Goal: Task Accomplishment & Management: Manage account settings

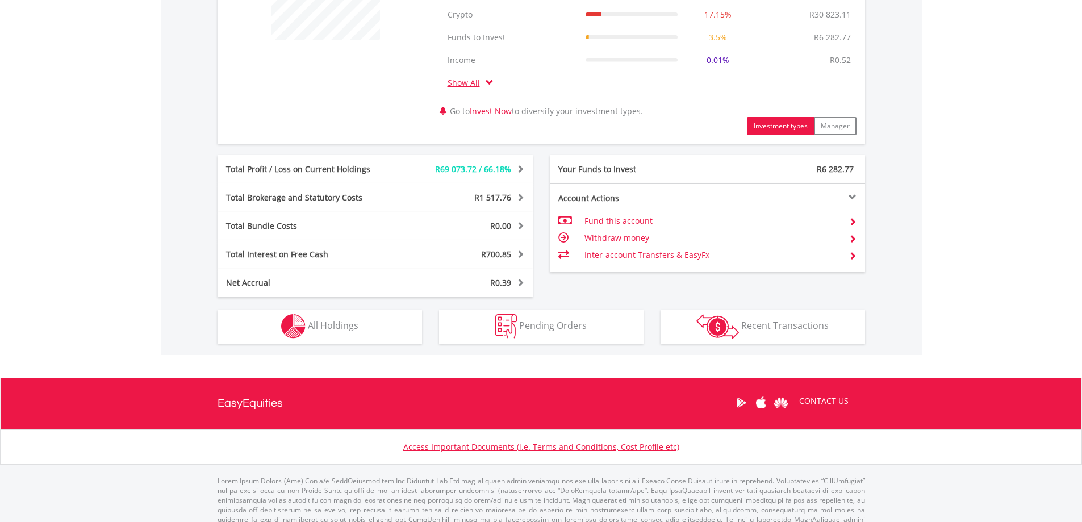
scroll to position [511, 0]
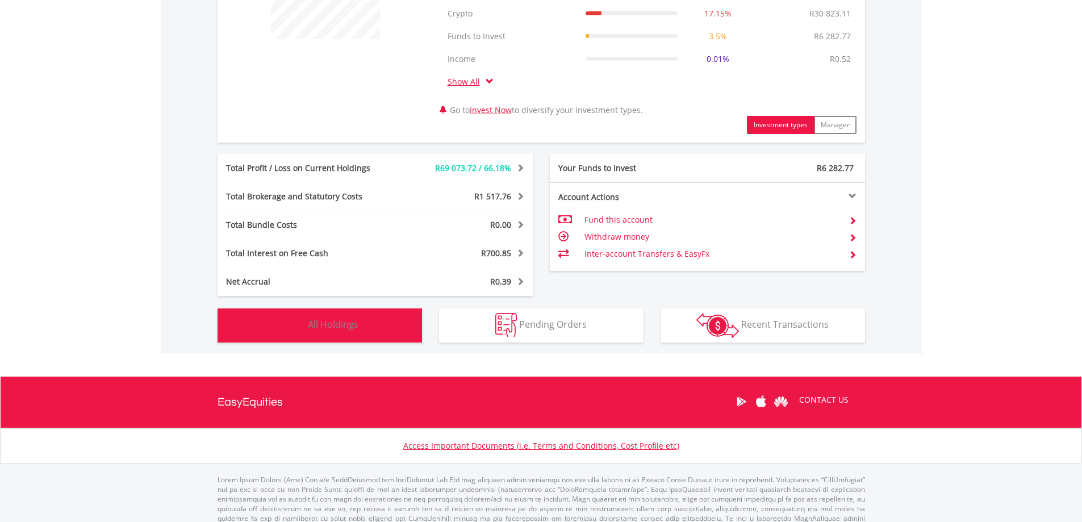
click at [381, 323] on button "Holdings All Holdings" at bounding box center [320, 326] width 205 height 34
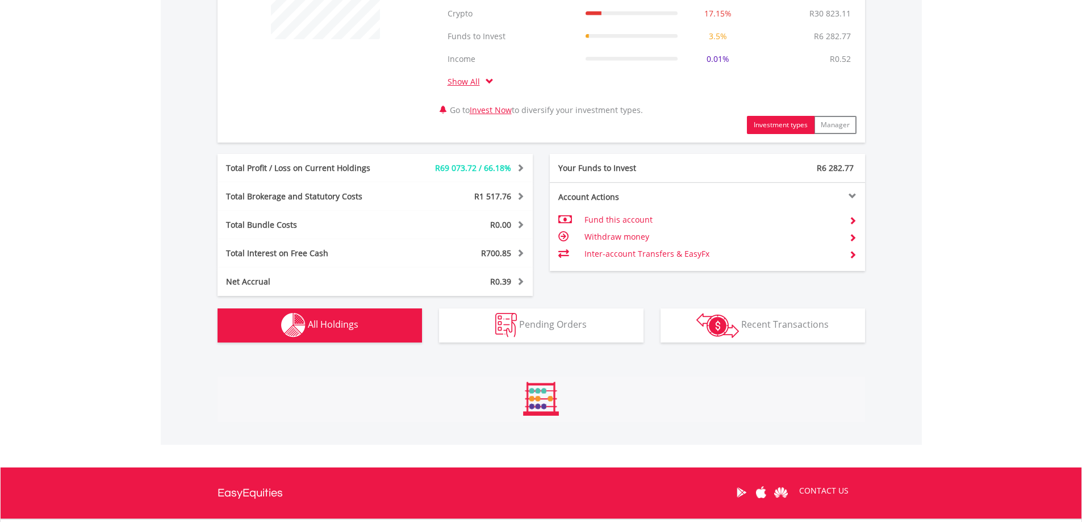
scroll to position [888, 0]
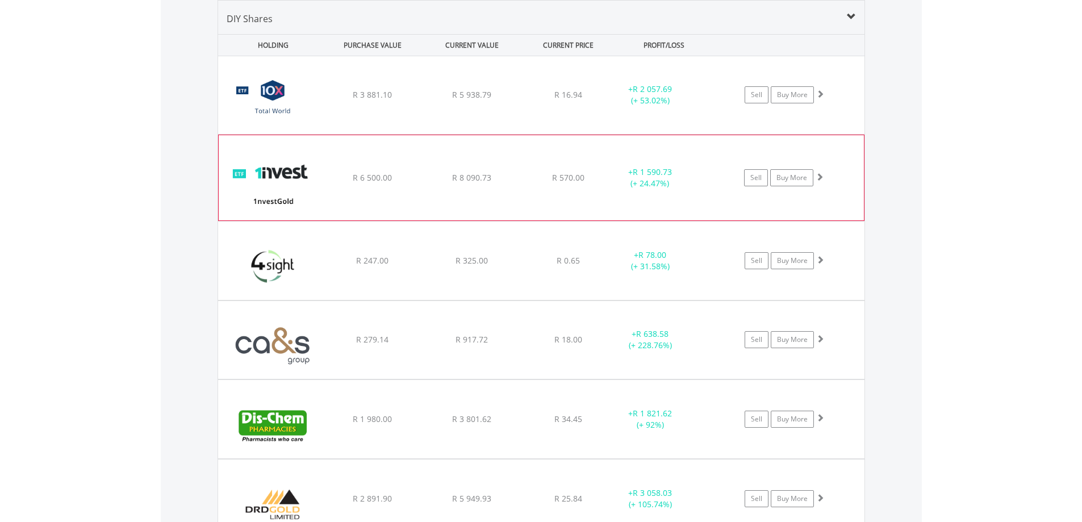
click at [820, 175] on span at bounding box center [820, 177] width 8 height 8
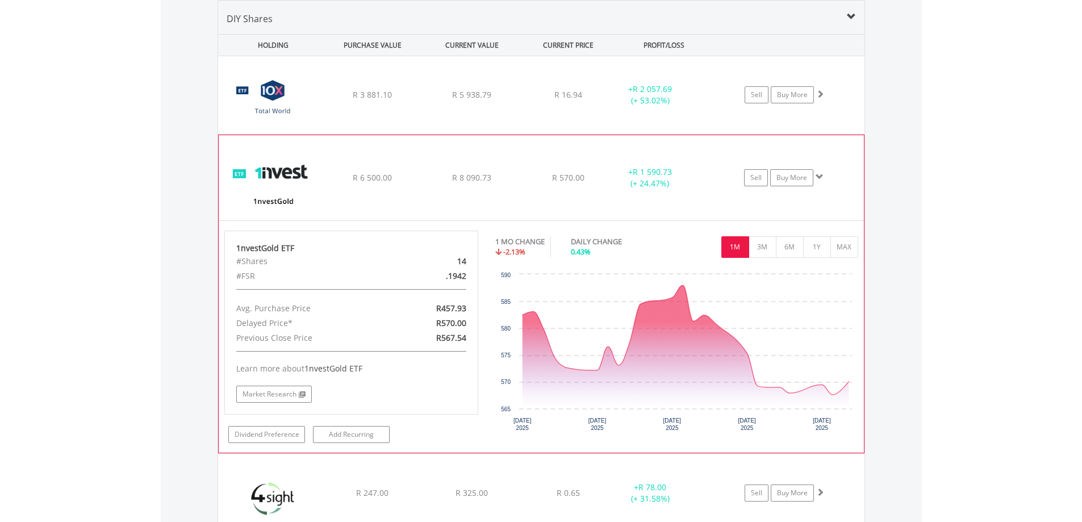
click at [820, 175] on span at bounding box center [820, 177] width 8 height 8
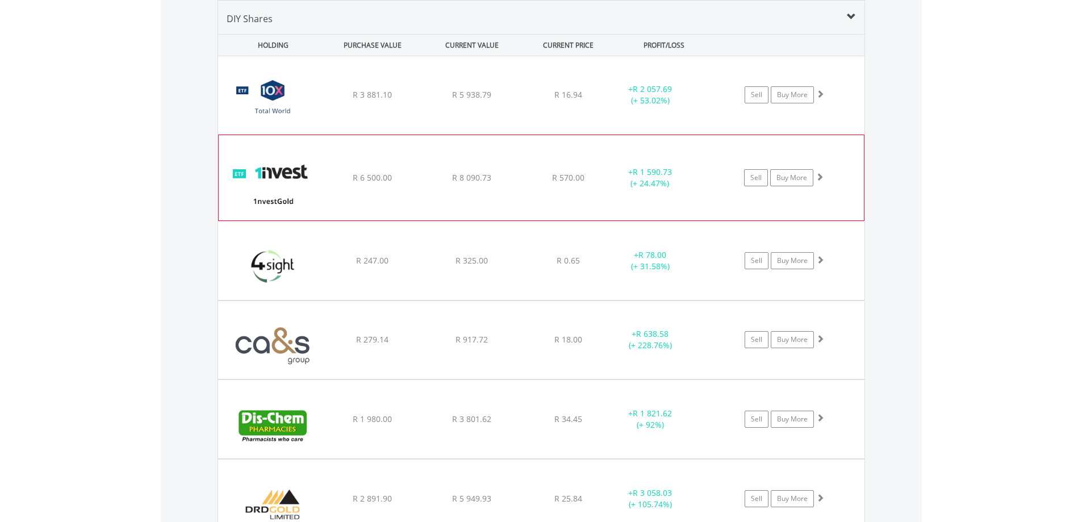
click at [819, 177] on span at bounding box center [820, 177] width 8 height 8
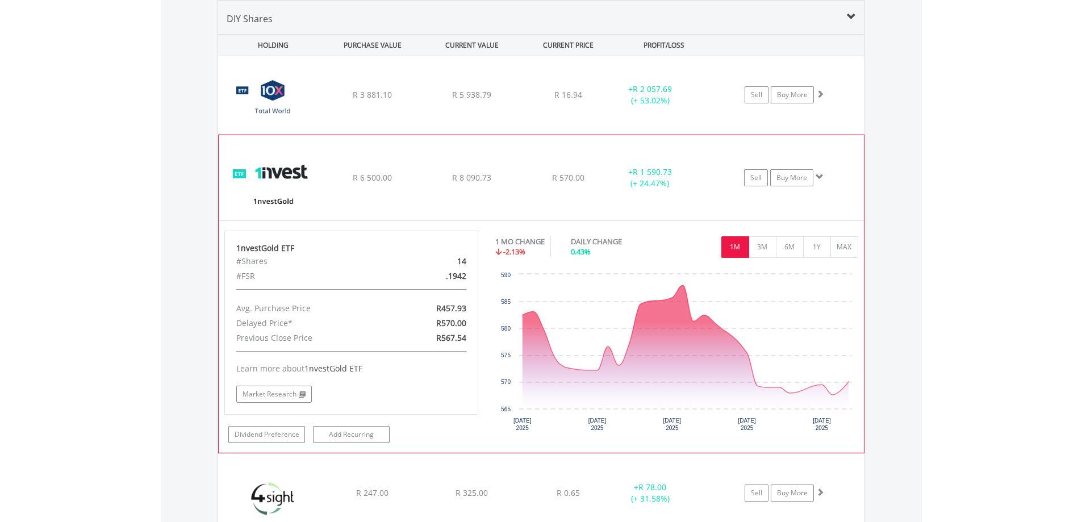
click at [819, 177] on span at bounding box center [820, 177] width 8 height 8
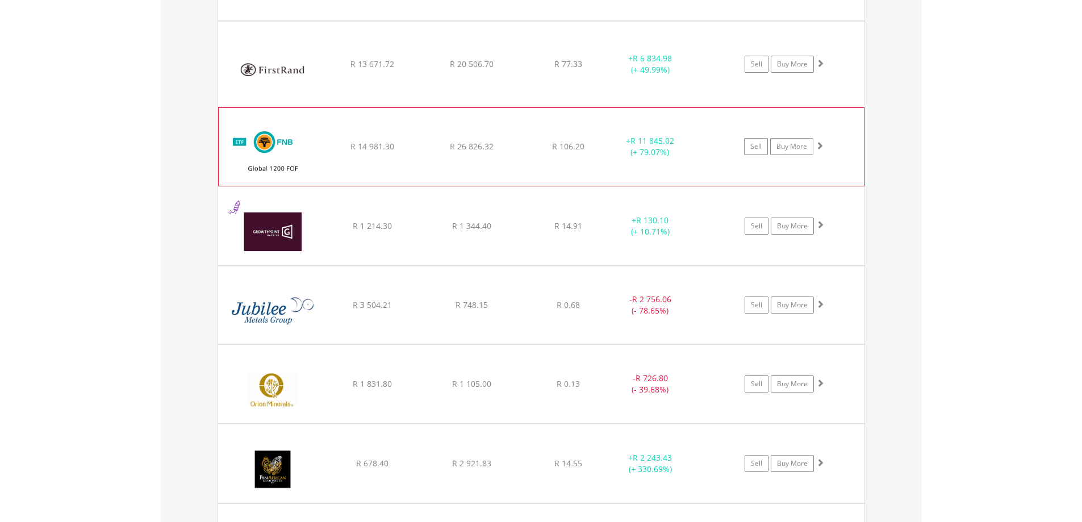
scroll to position [1513, 0]
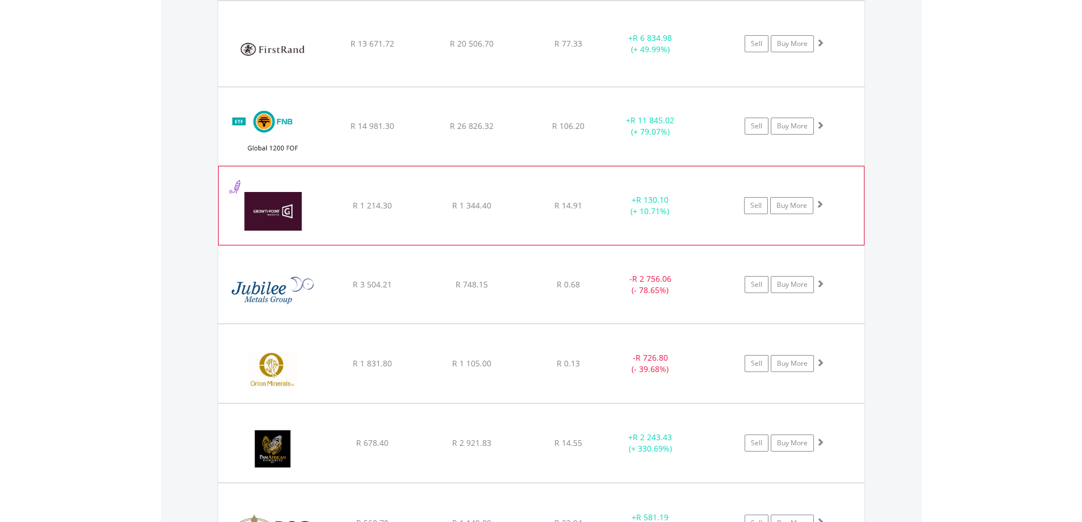
click at [821, 203] on span at bounding box center [820, 204] width 8 height 8
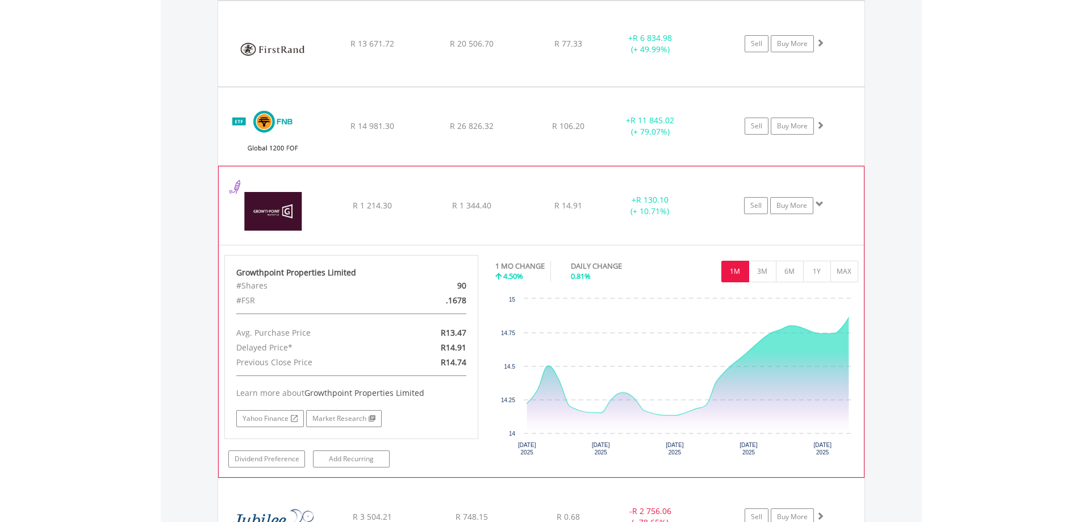
click at [821, 203] on span at bounding box center [820, 204] width 8 height 8
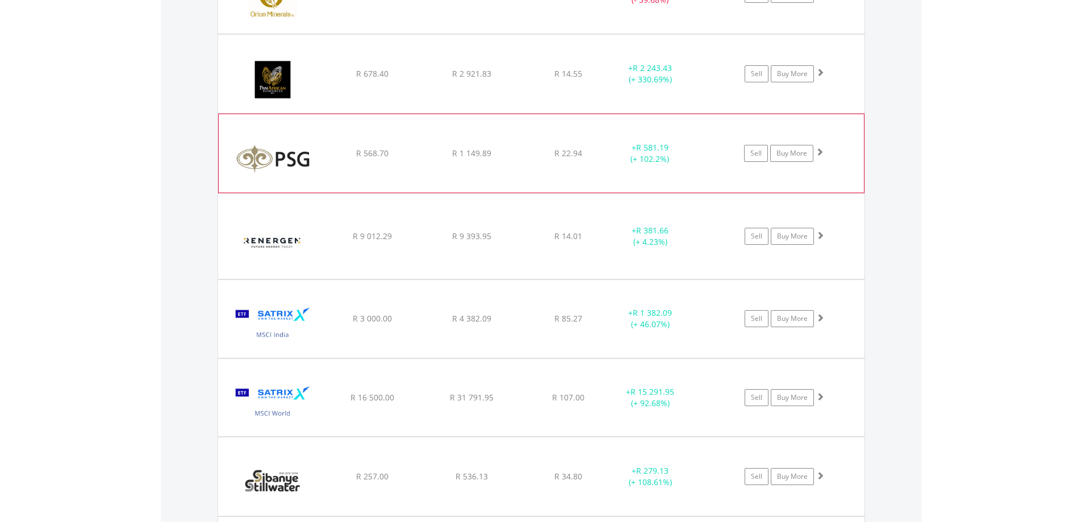
scroll to position [1911, 0]
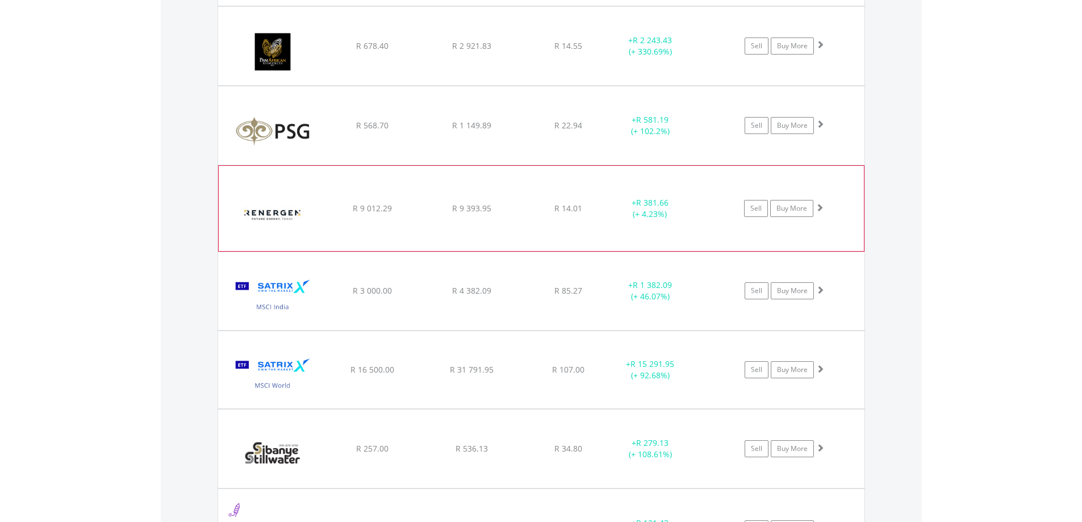
click at [821, 207] on span at bounding box center [820, 207] width 8 height 8
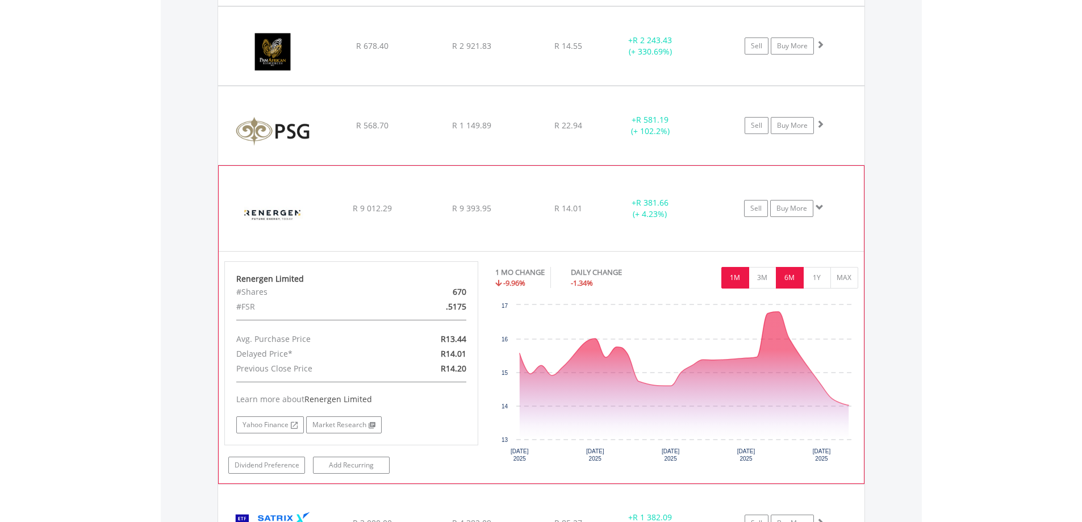
click at [791, 273] on button "6M" at bounding box center [790, 278] width 28 height 22
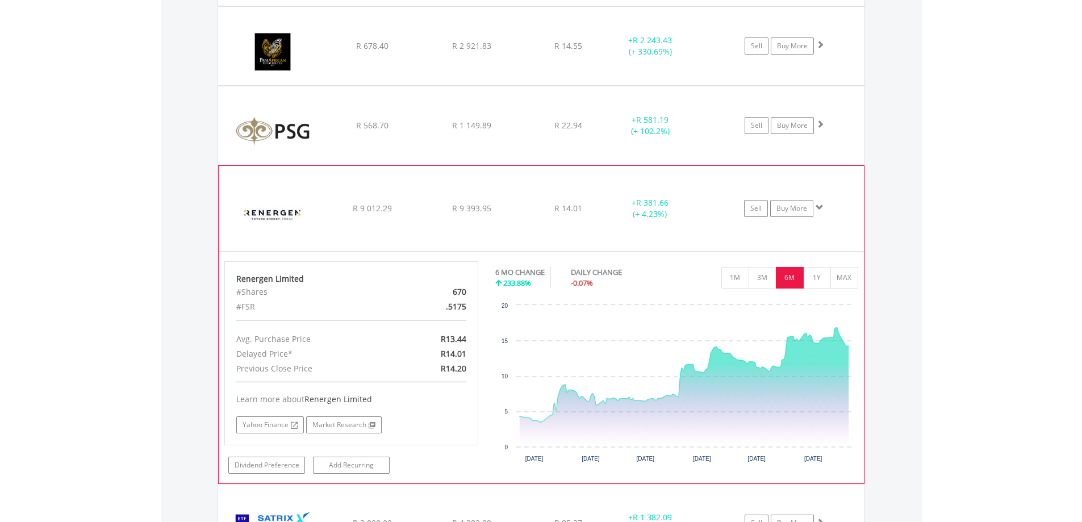
click at [818, 207] on span at bounding box center [820, 207] width 8 height 8
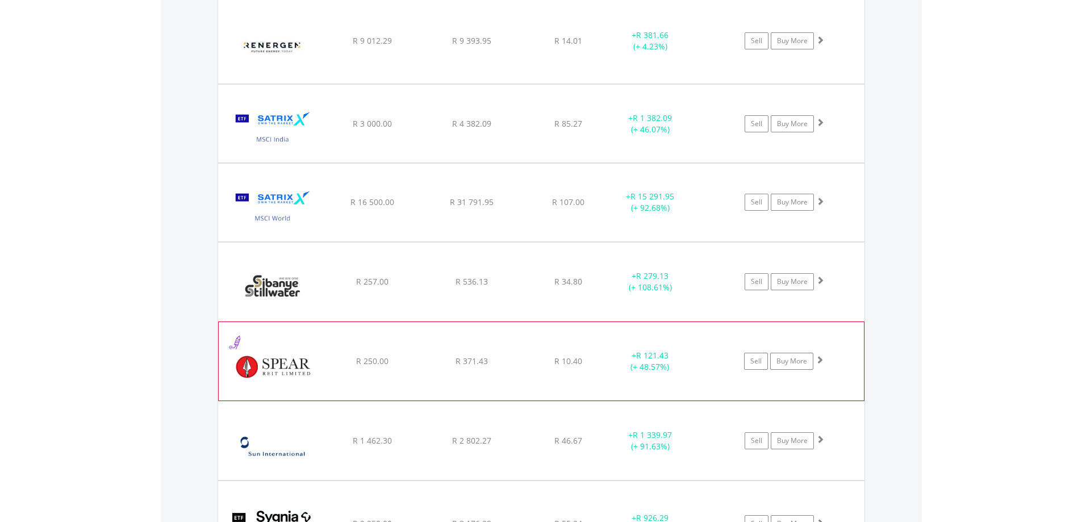
scroll to position [2081, 0]
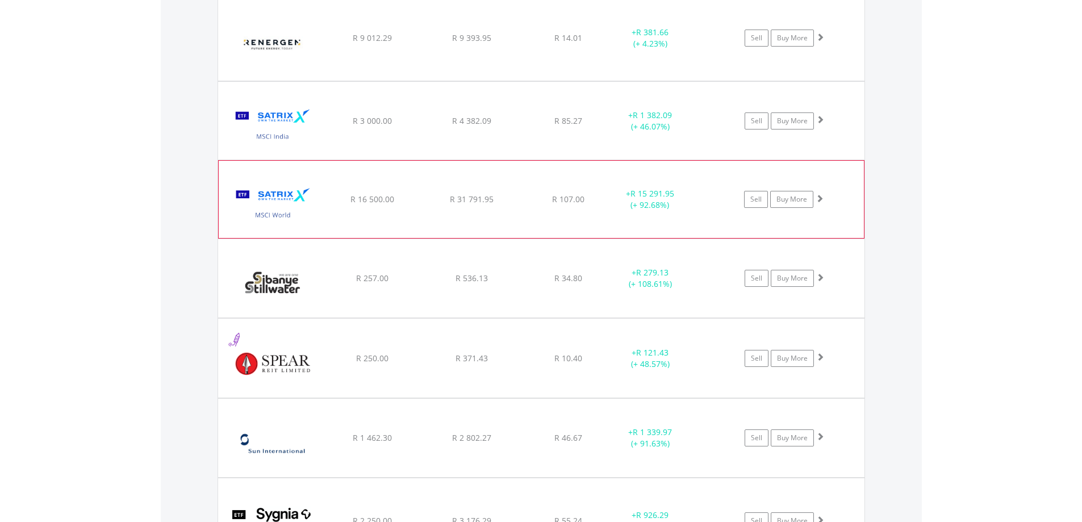
click at [819, 195] on span at bounding box center [820, 198] width 8 height 8
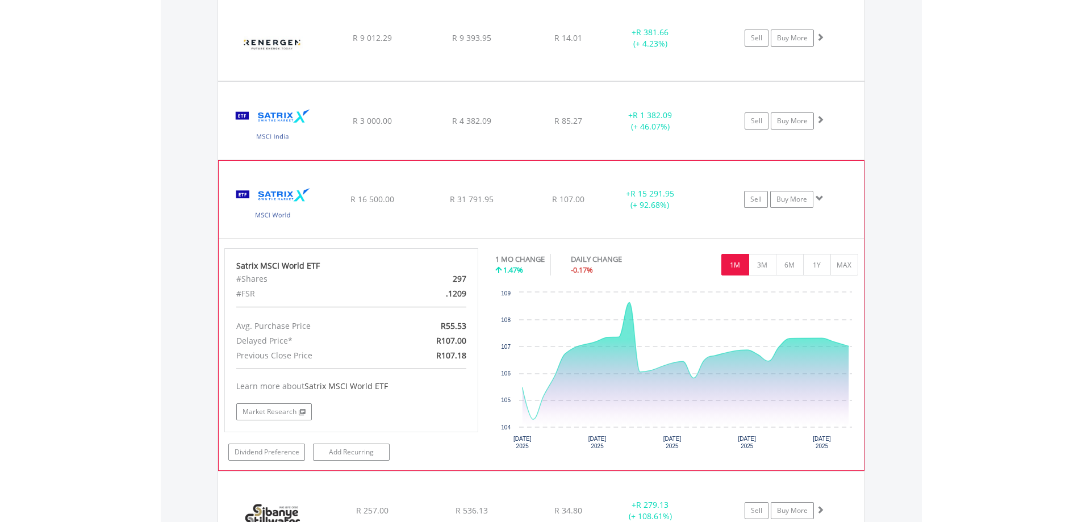
click at [819, 195] on span at bounding box center [820, 198] width 8 height 8
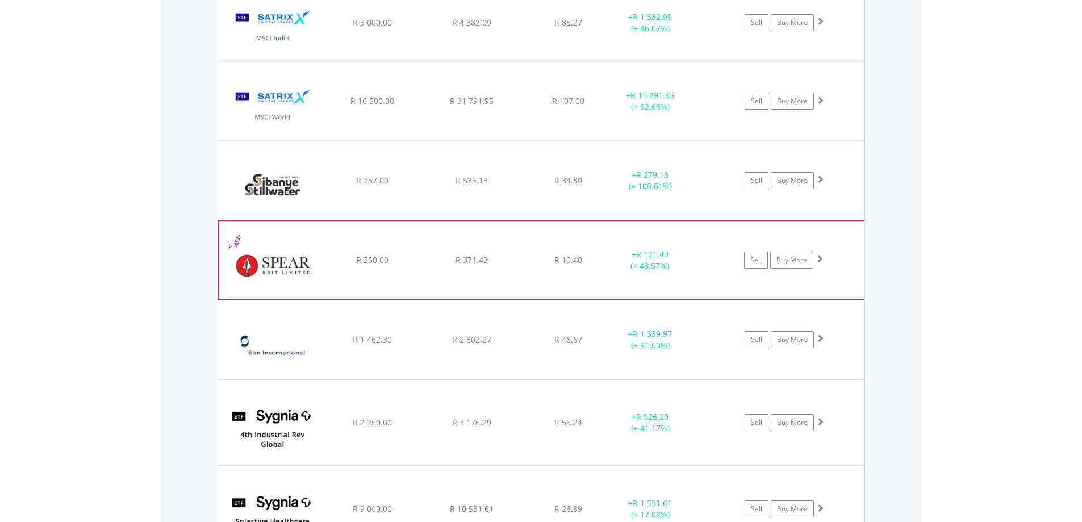
scroll to position [2195, 0]
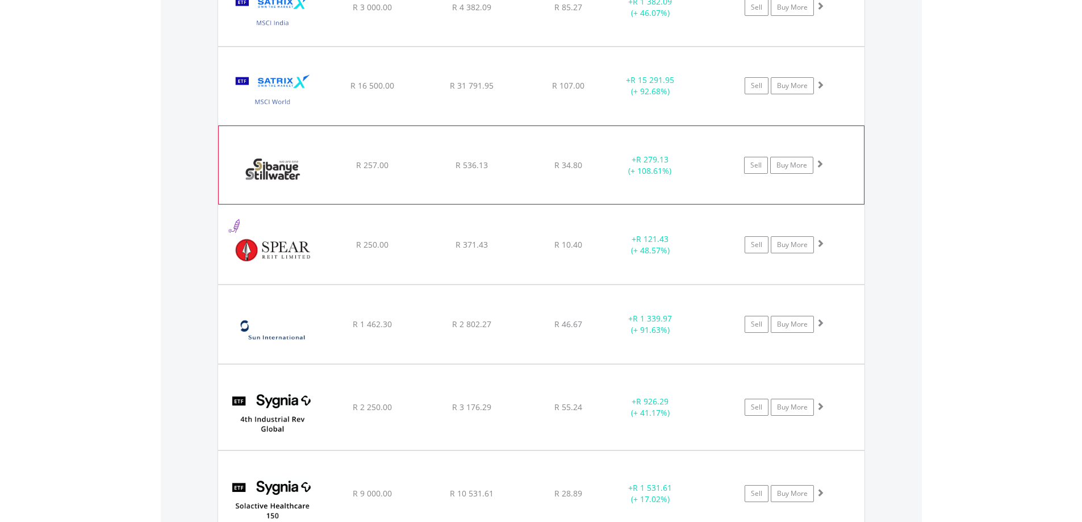
click at [819, 163] on span at bounding box center [820, 164] width 8 height 8
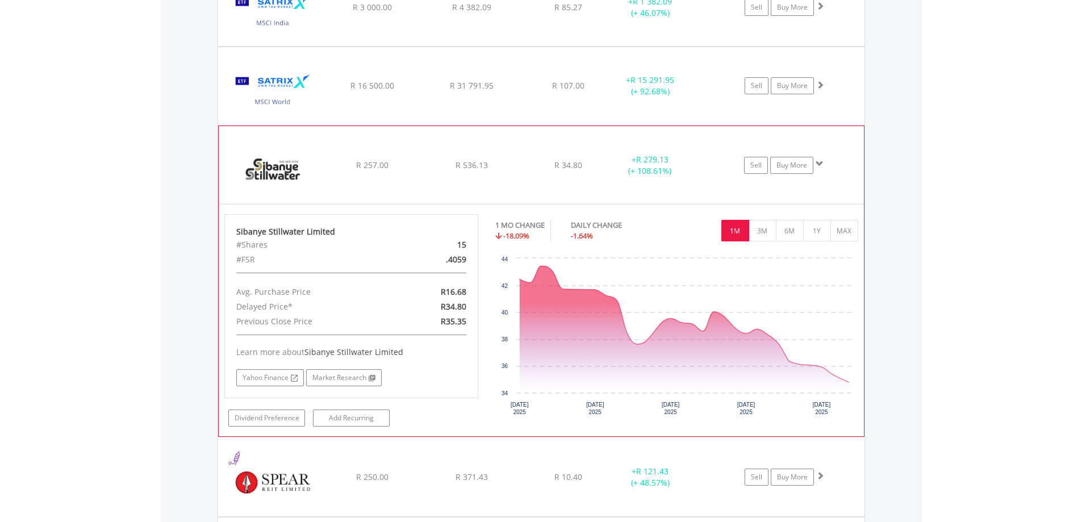
click at [819, 163] on span at bounding box center [820, 164] width 8 height 8
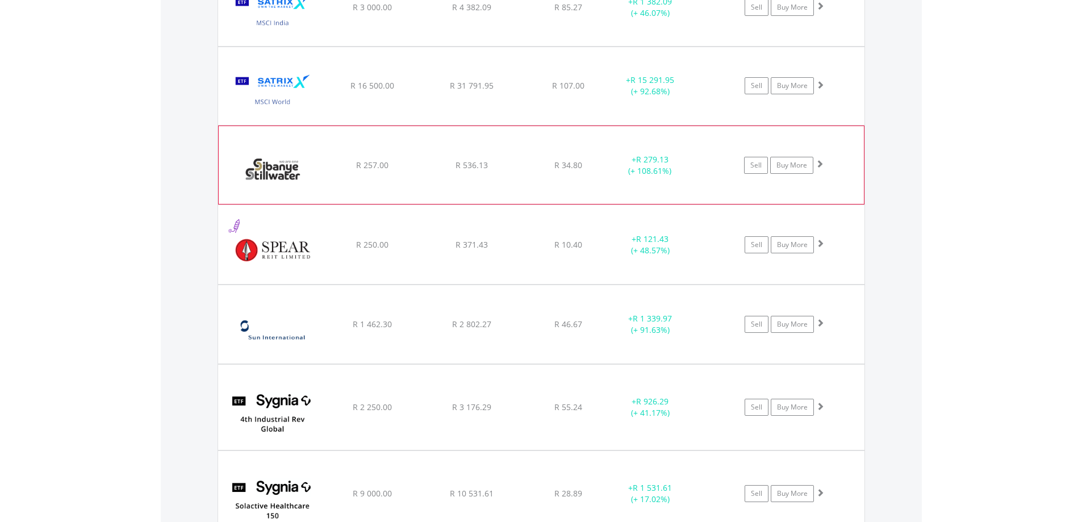
click at [819, 163] on span at bounding box center [820, 164] width 8 height 8
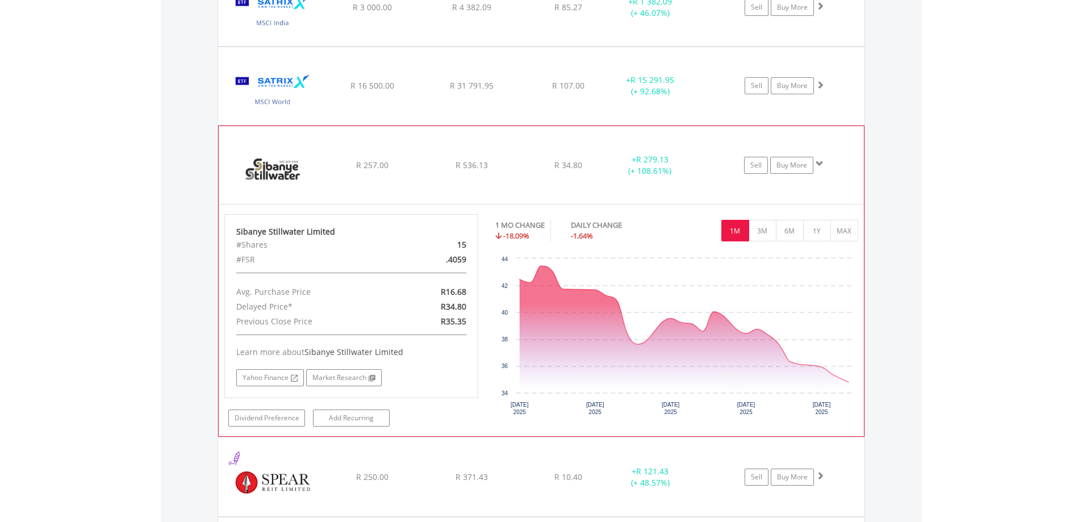
click at [819, 163] on span at bounding box center [820, 164] width 8 height 8
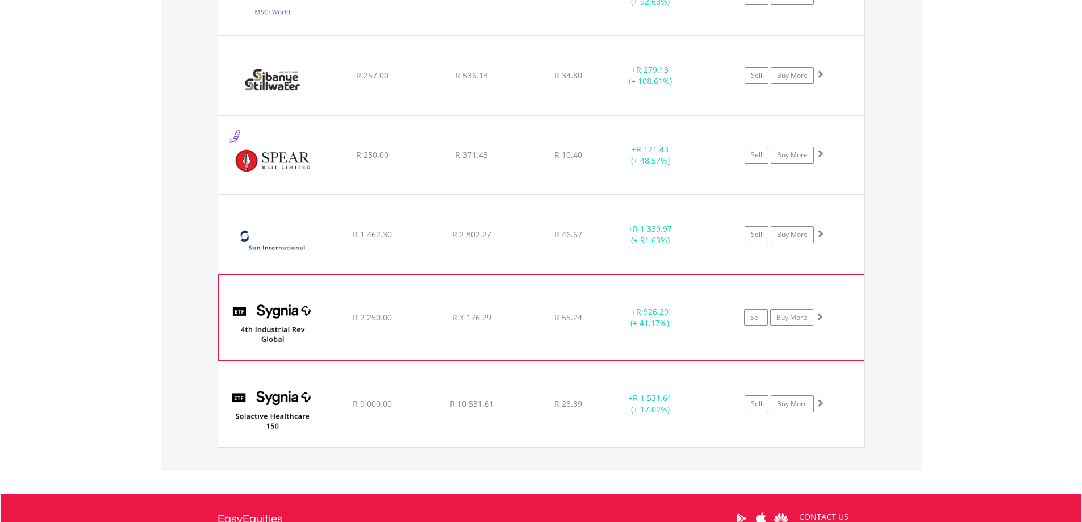
scroll to position [2309, 0]
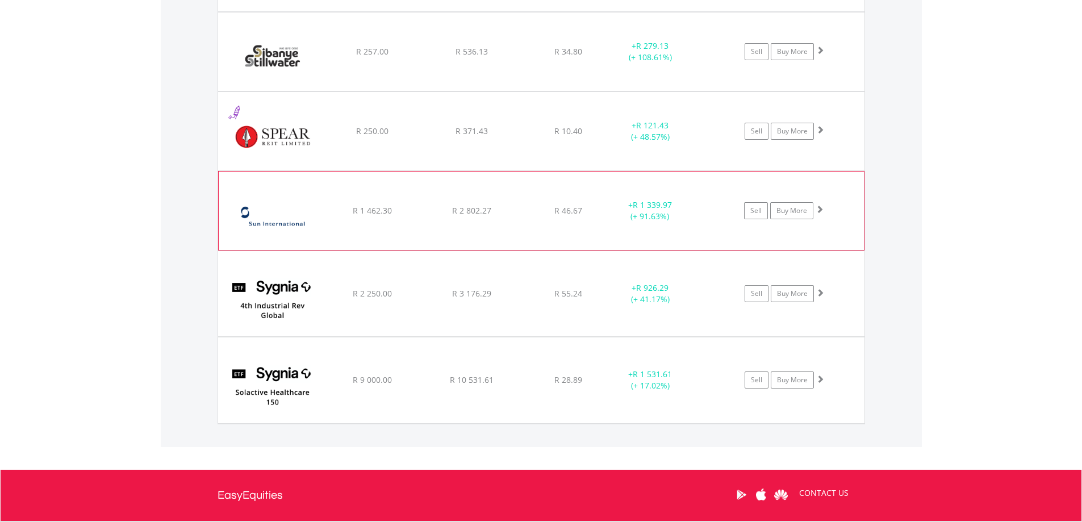
click at [819, 207] on span at bounding box center [820, 209] width 8 height 8
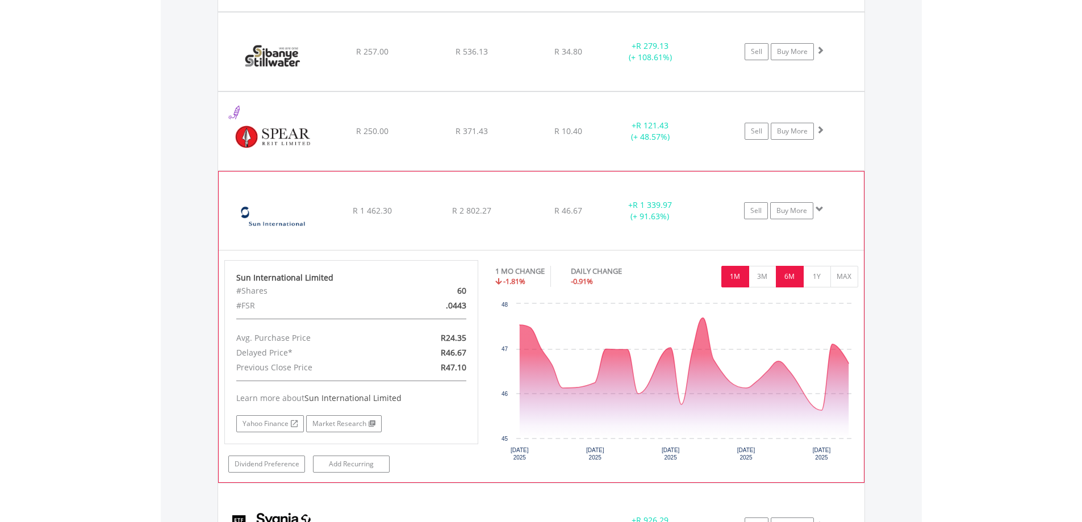
click at [794, 274] on button "6M" at bounding box center [790, 277] width 28 height 22
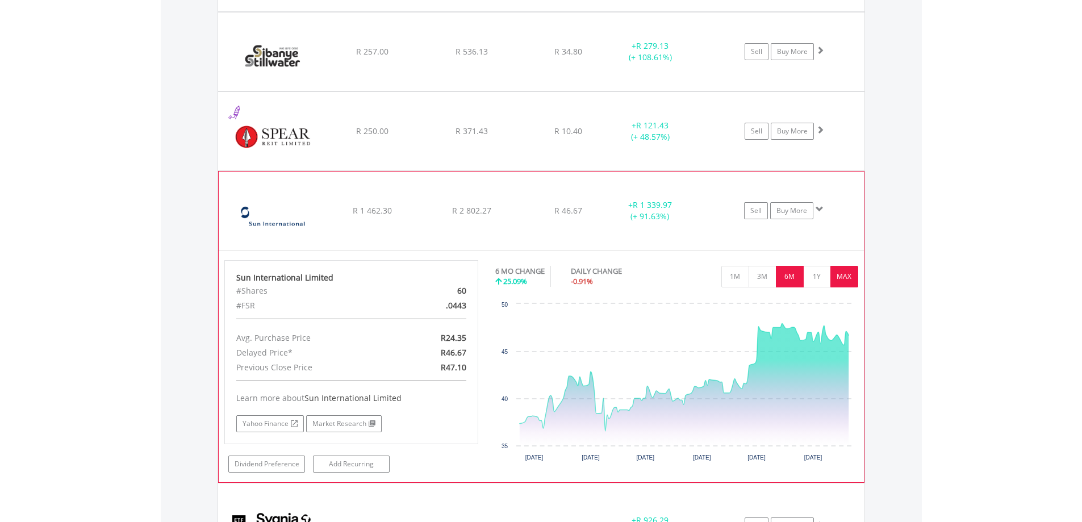
click at [848, 279] on button "MAX" at bounding box center [845, 277] width 28 height 22
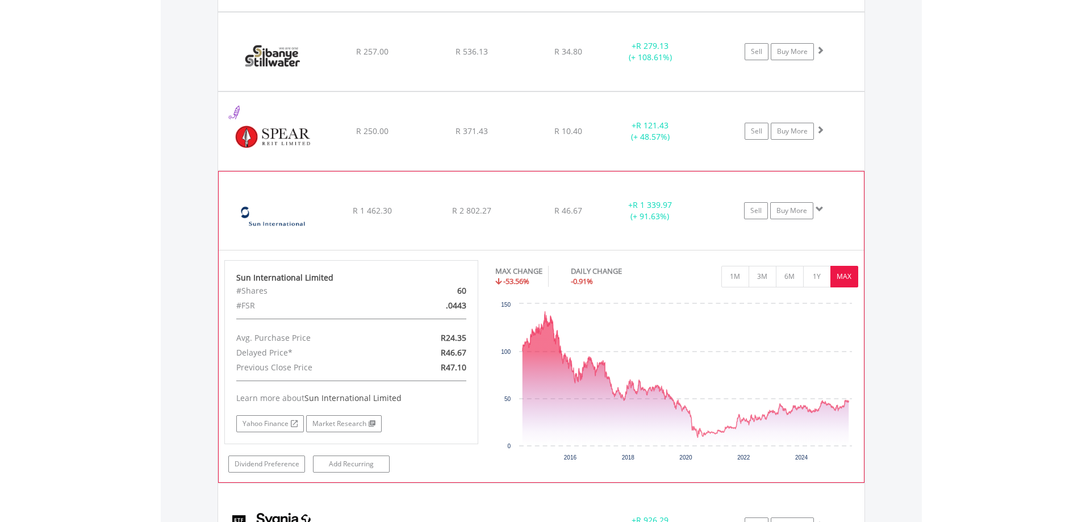
click at [821, 210] on span at bounding box center [820, 209] width 8 height 8
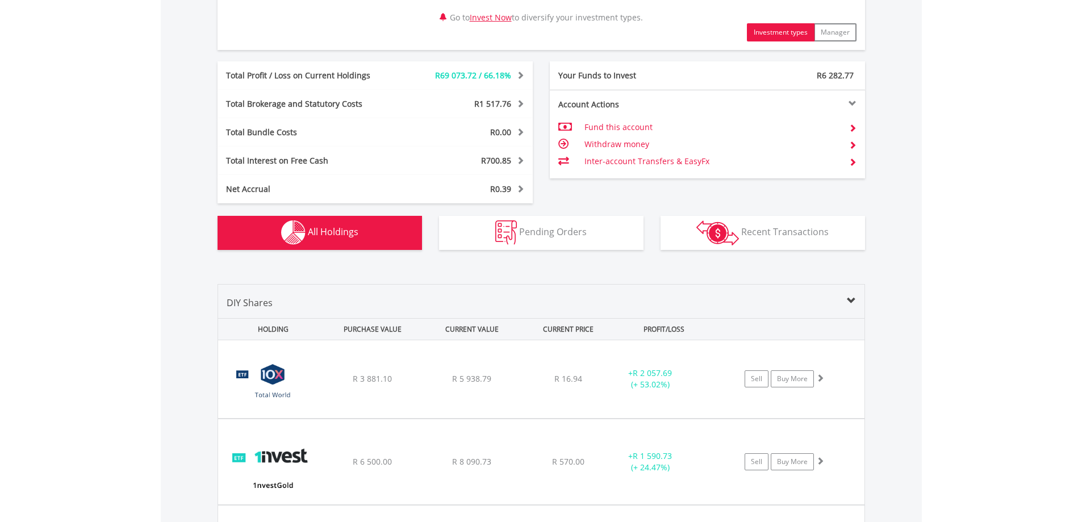
scroll to position [0, 0]
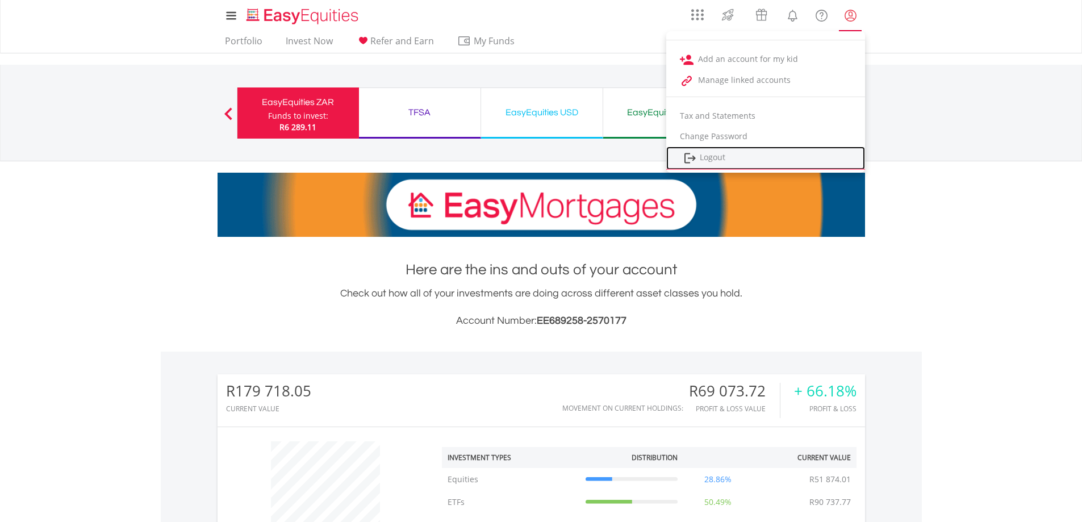
click at [709, 156] on link "Logout" at bounding box center [766, 158] width 199 height 23
